Goal: Navigation & Orientation: Find specific page/section

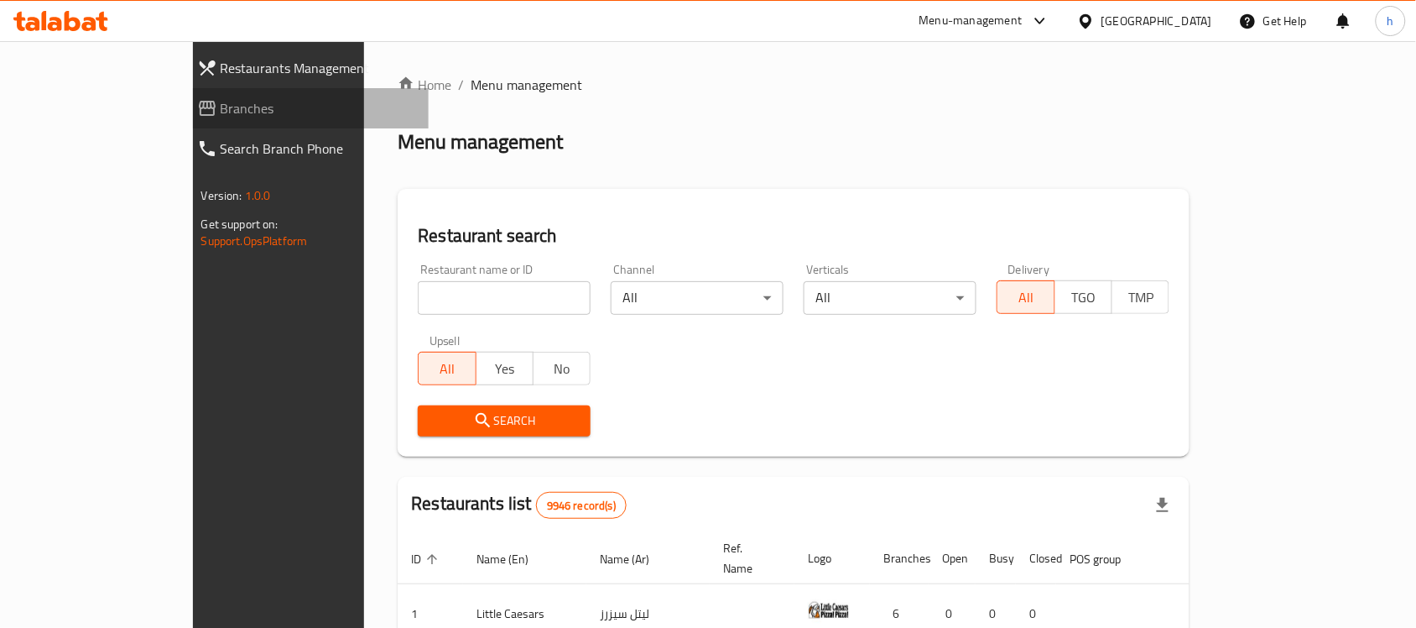
drag, startPoint x: 44, startPoint y: 98, endPoint x: 164, endPoint y: 42, distance: 131.7
click at [221, 98] on span "Branches" at bounding box center [318, 108] width 195 height 20
click at [184, 94] on link "Branches" at bounding box center [307, 108] width 246 height 40
click at [1095, 22] on icon at bounding box center [1086, 22] width 18 height 18
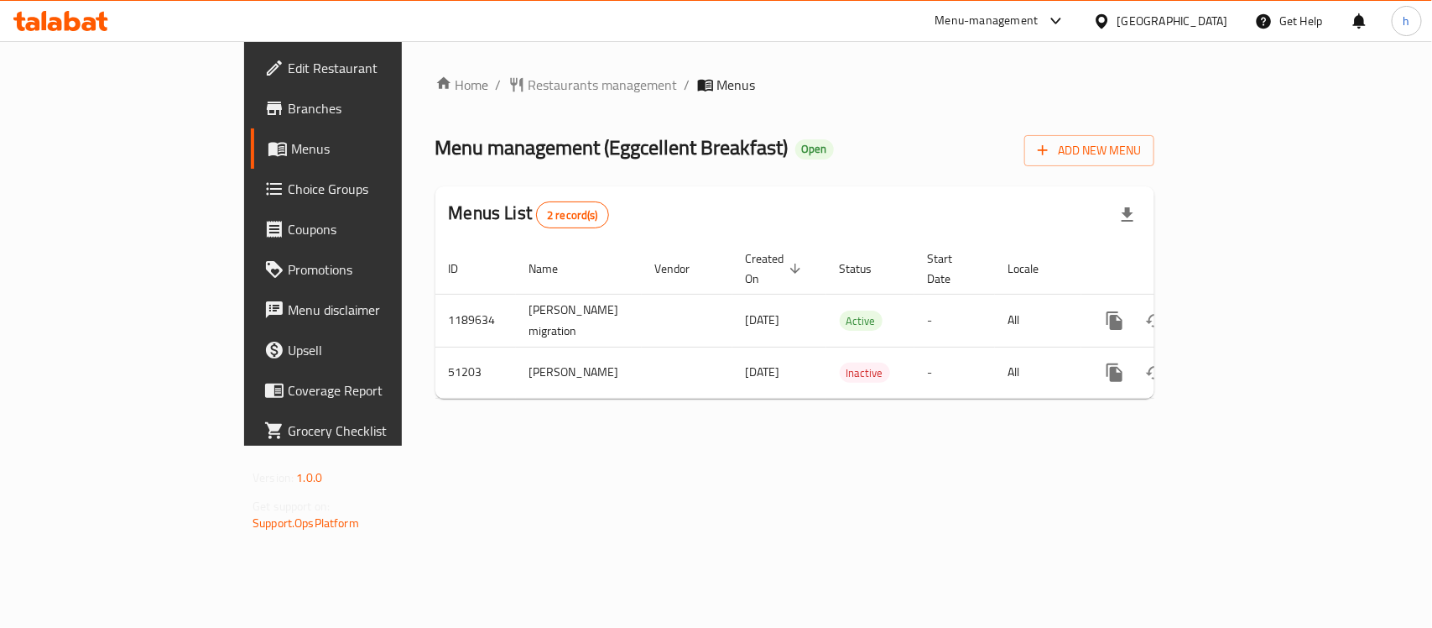
click at [44, 18] on icon at bounding box center [44, 20] width 5 height 19
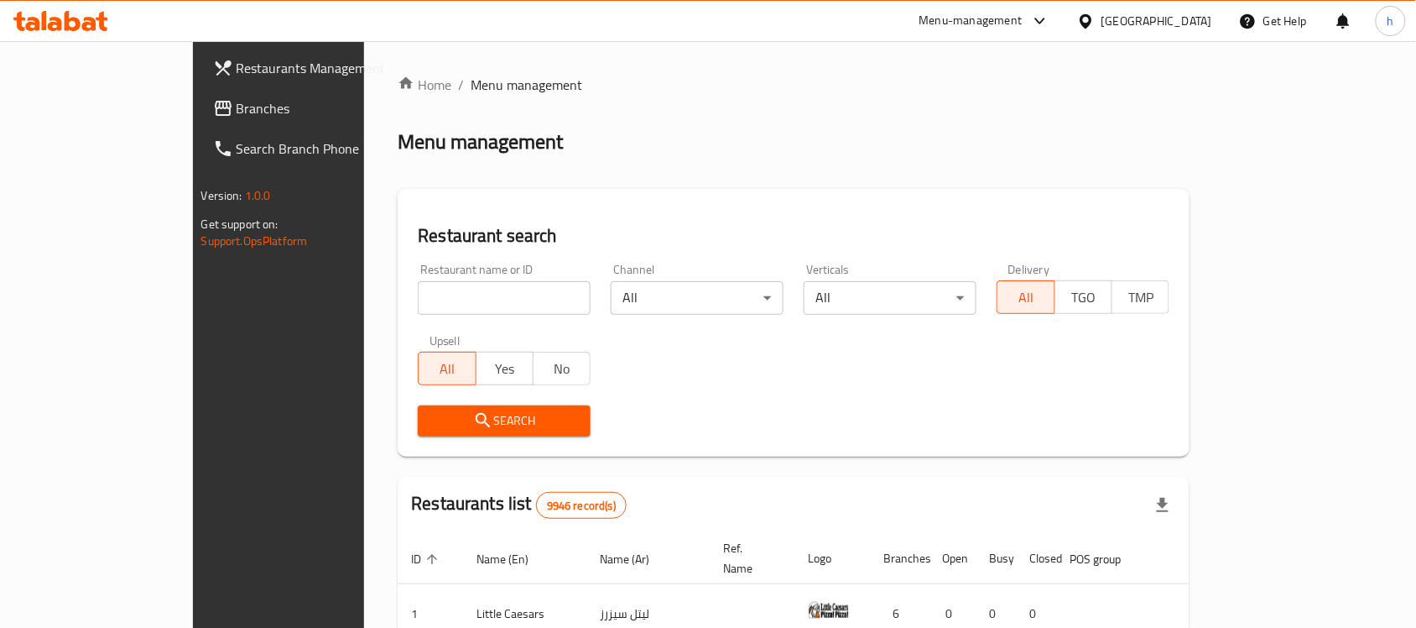
drag, startPoint x: 1160, startPoint y: 21, endPoint x: 1177, endPoint y: 35, distance: 22.0
click at [1095, 21] on icon at bounding box center [1086, 22] width 18 height 18
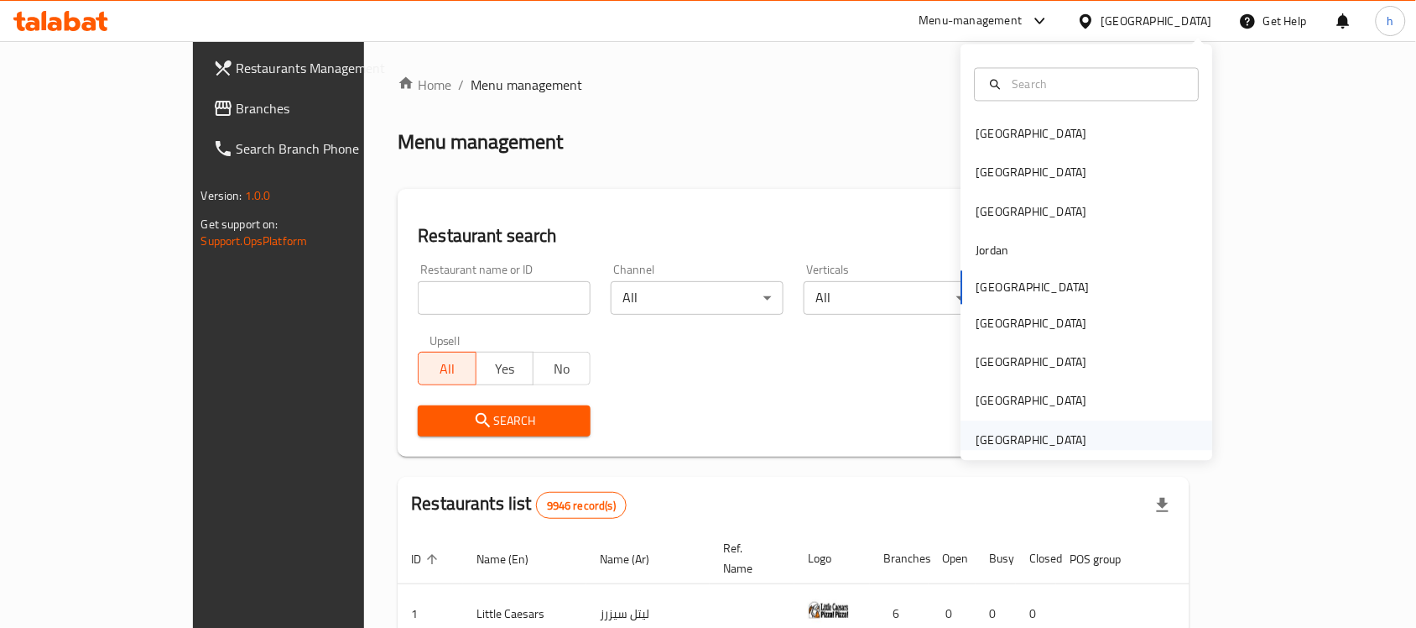
click at [1014, 443] on div "[GEOGRAPHIC_DATA]" at bounding box center [1032, 439] width 111 height 18
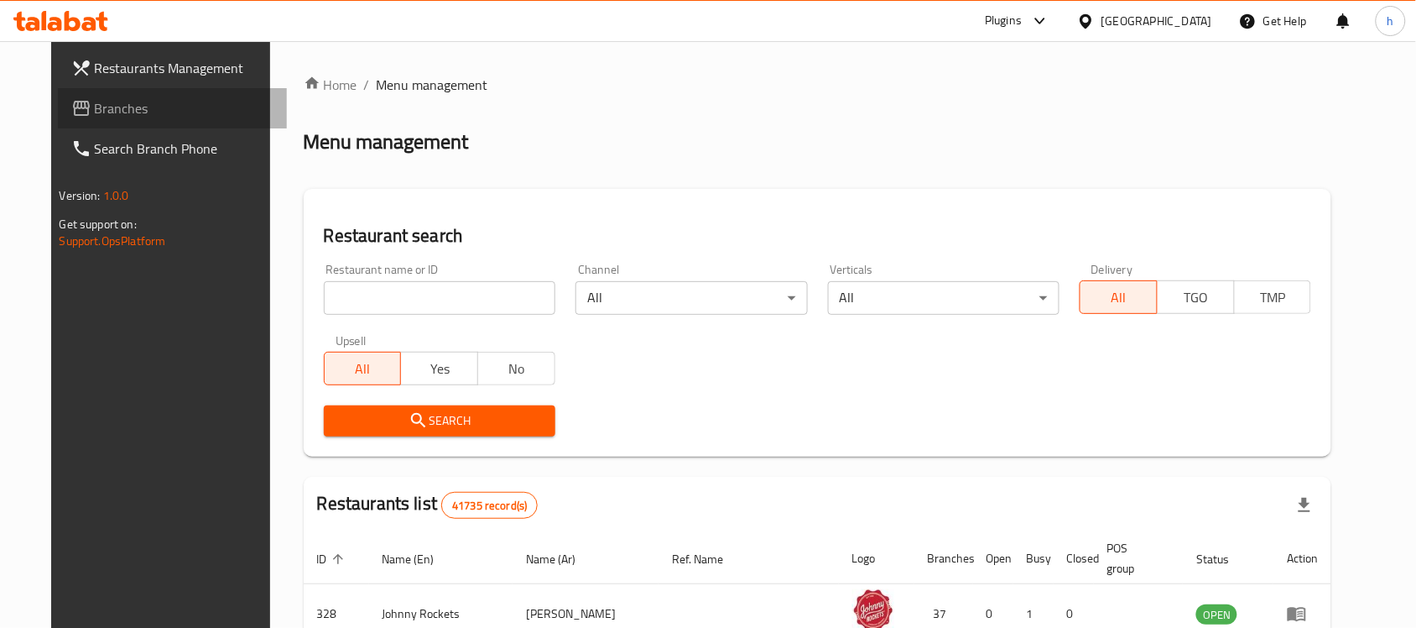
click at [95, 98] on span "Branches" at bounding box center [185, 108] width 180 height 20
click at [79, 106] on span "Branches" at bounding box center [176, 108] width 195 height 20
